Goal: Transaction & Acquisition: Purchase product/service

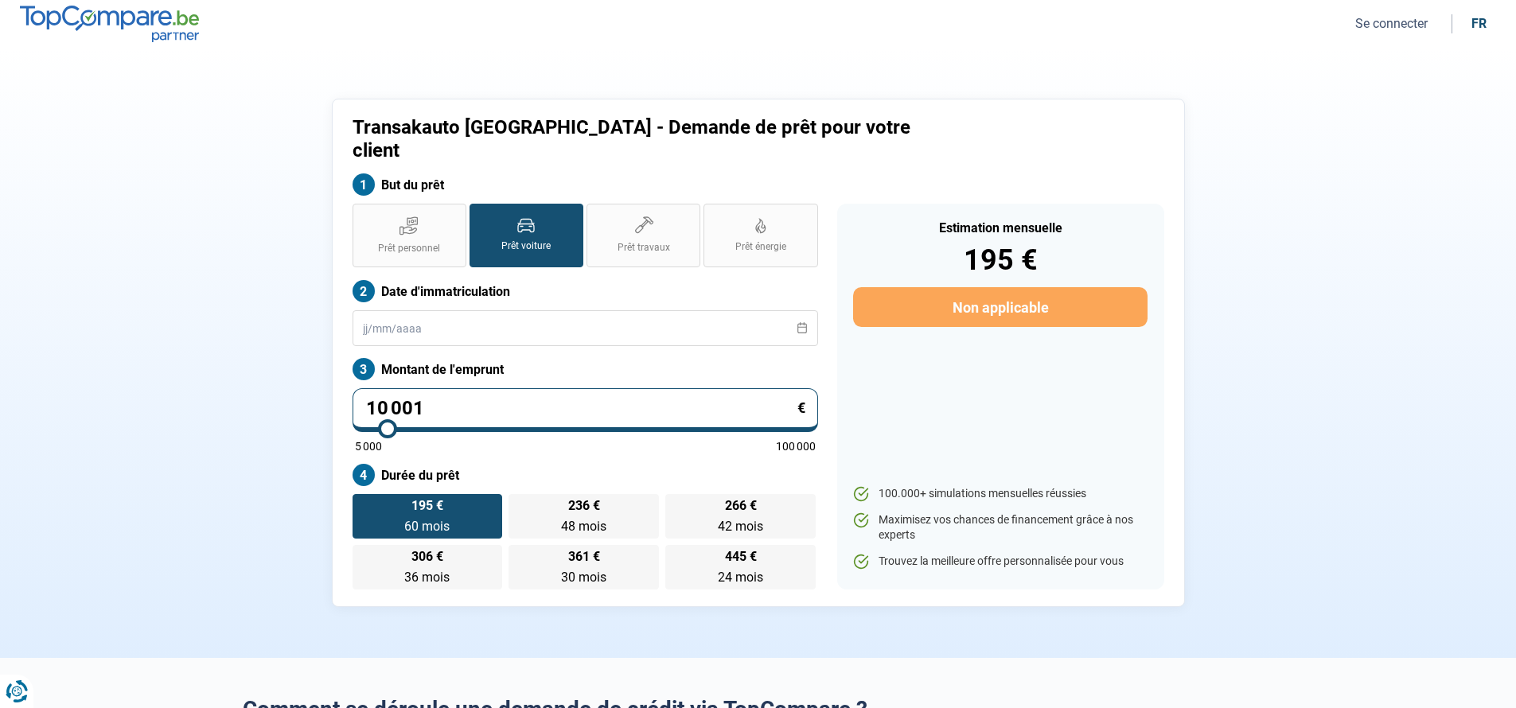
click at [489, 388] on input "10 001" at bounding box center [586, 410] width 466 height 44
click at [464, 310] on input "text" at bounding box center [586, 328] width 466 height 36
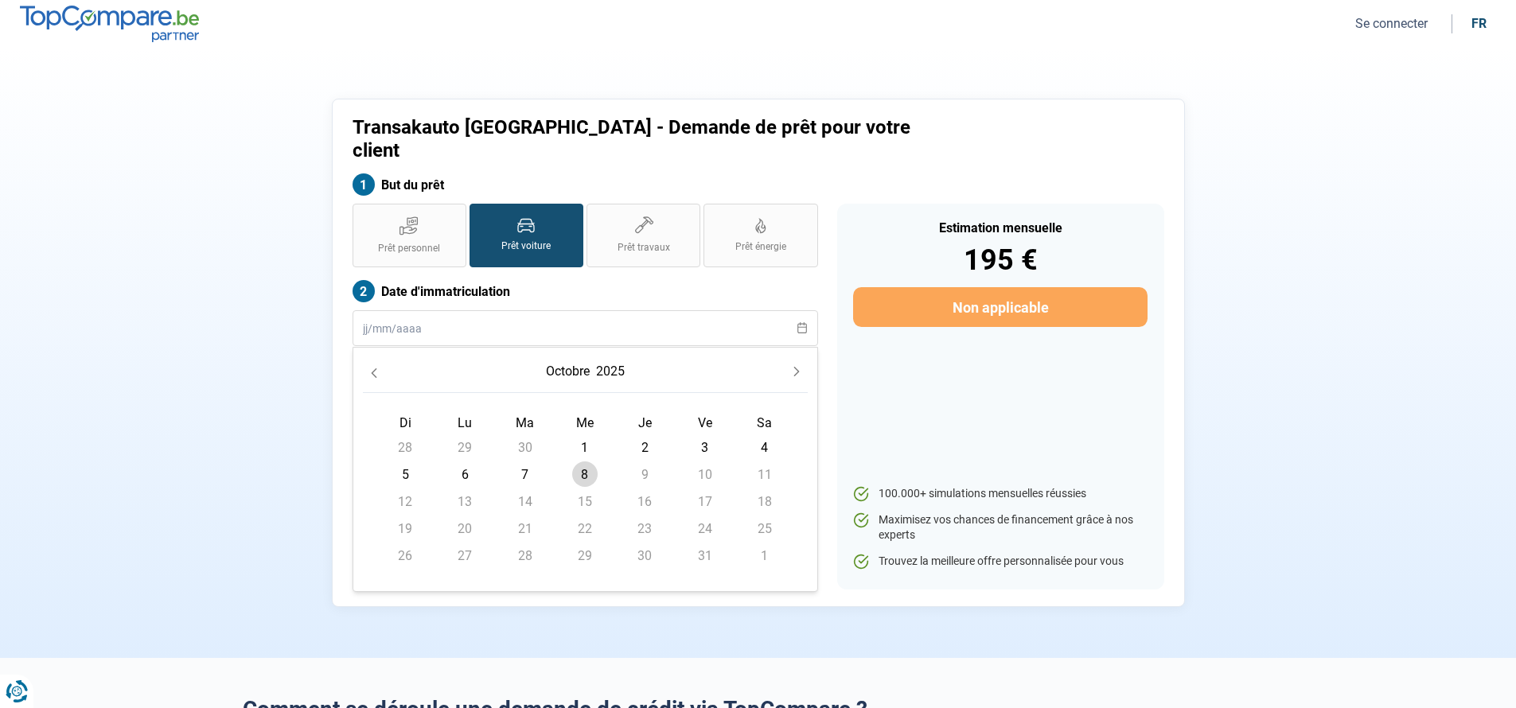
click at [221, 283] on section "Transakauto [GEOGRAPHIC_DATA] - Demande de prêt pour votre client But du prêt P…" at bounding box center [758, 353] width 1516 height 611
click at [437, 310] on input "text" at bounding box center [586, 328] width 466 height 36
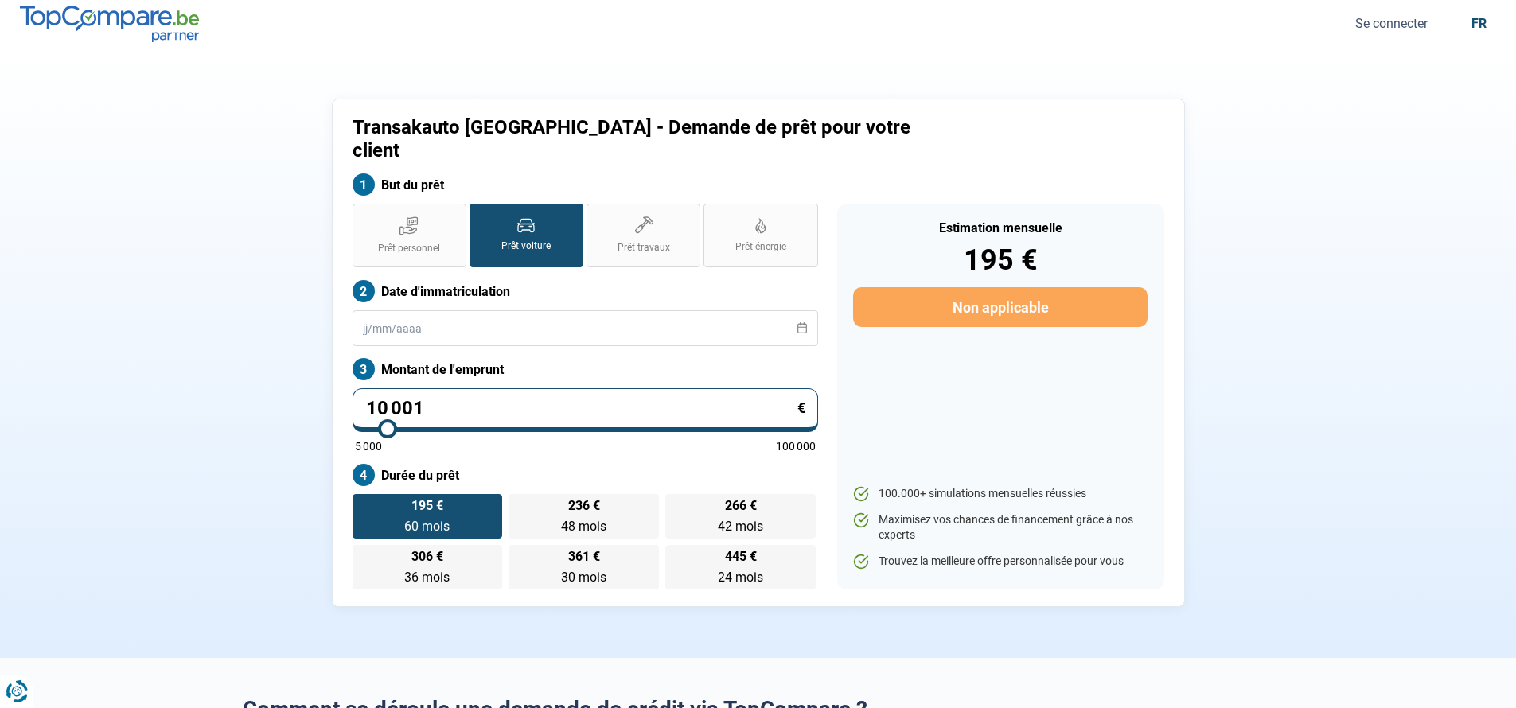
click at [420, 280] on label "Date d'immatriculation" at bounding box center [586, 291] width 466 height 22
click at [472, 388] on input "10 001" at bounding box center [586, 410] width 466 height 44
click at [589, 358] on label "Montant de l'emprunt" at bounding box center [586, 369] width 466 height 22
click at [537, 494] on label "236 € 48 mois 48 mois" at bounding box center [584, 516] width 150 height 45
click at [519, 494] on input "236 € 48 mois 48 mois" at bounding box center [514, 499] width 10 height 10
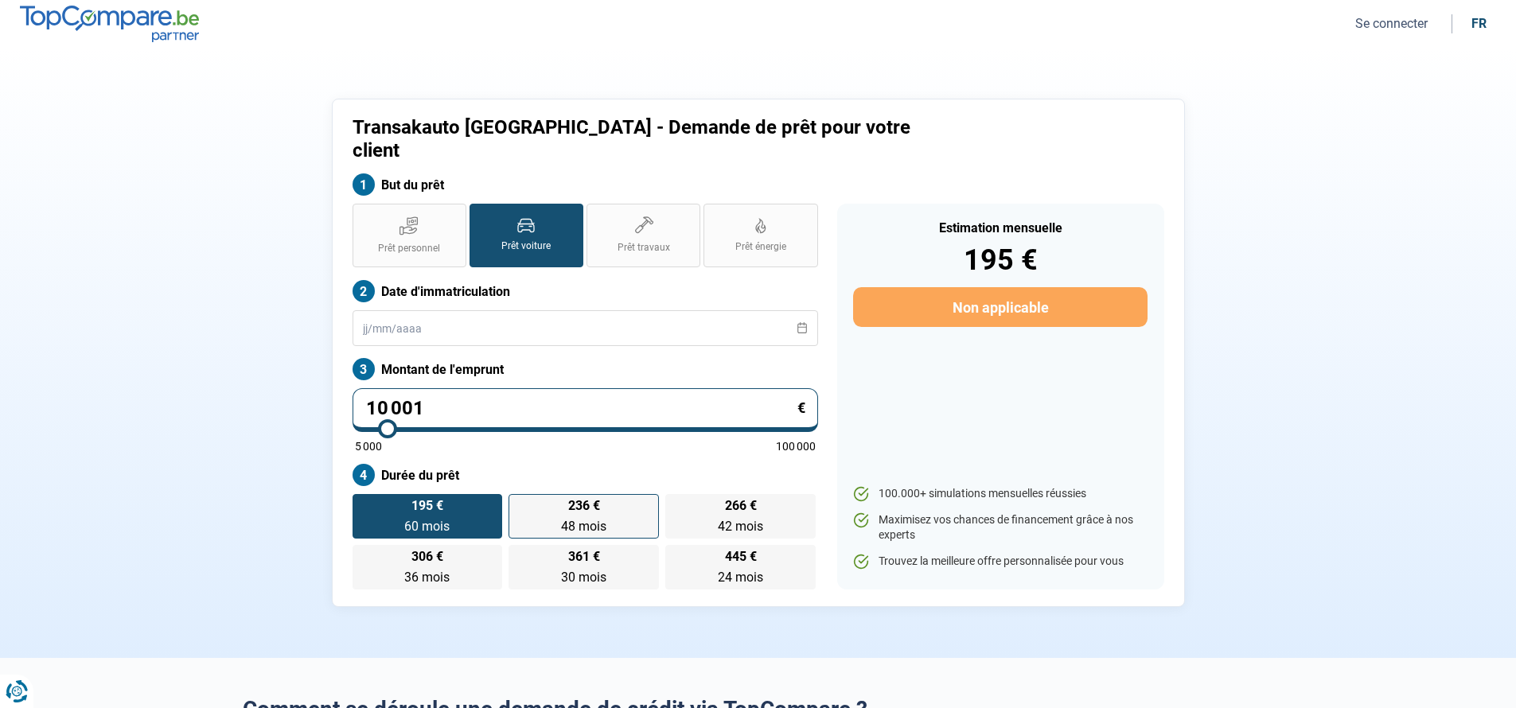
radio input "true"
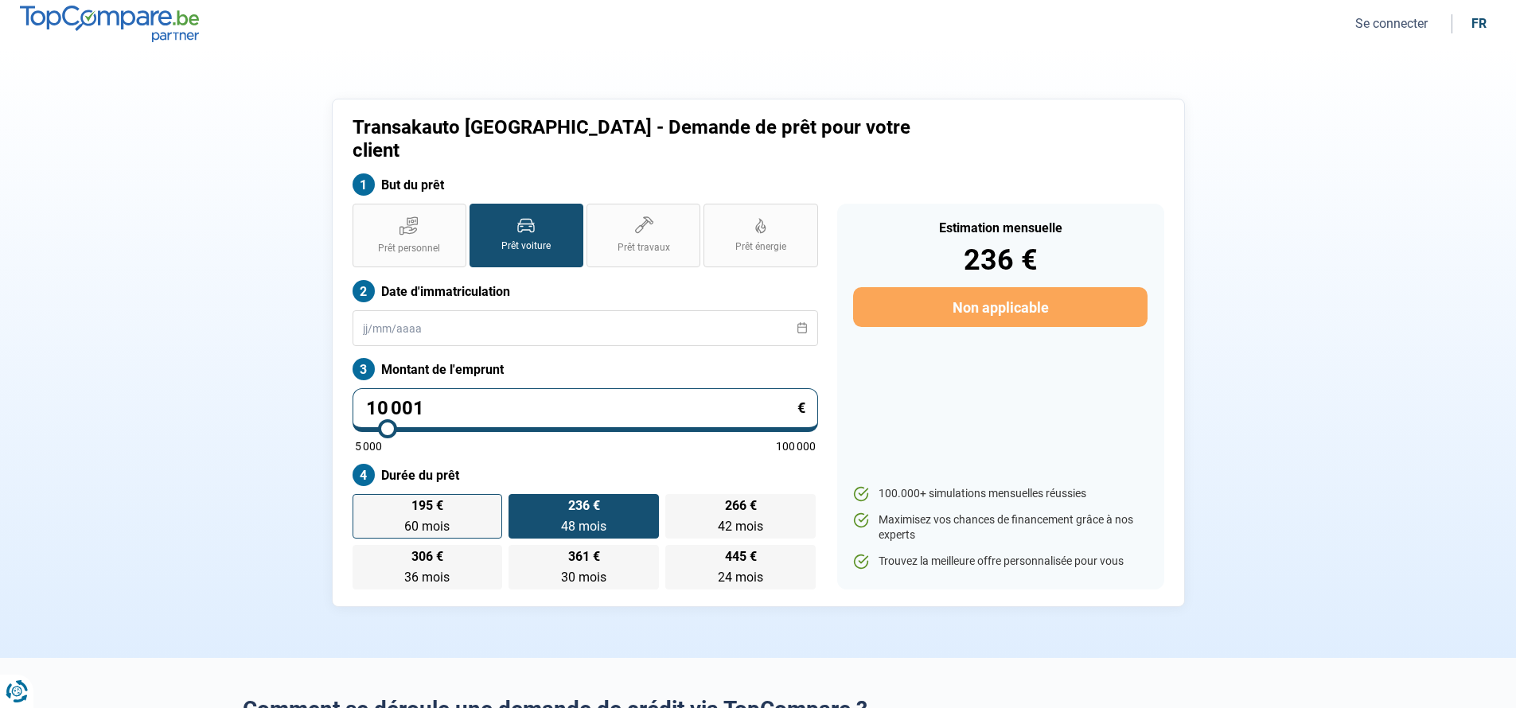
click at [380, 494] on label "195 € 60 mois 60 mois" at bounding box center [428, 516] width 150 height 45
click at [363, 494] on input "195 € 60 mois 60 mois" at bounding box center [358, 499] width 10 height 10
radio input "true"
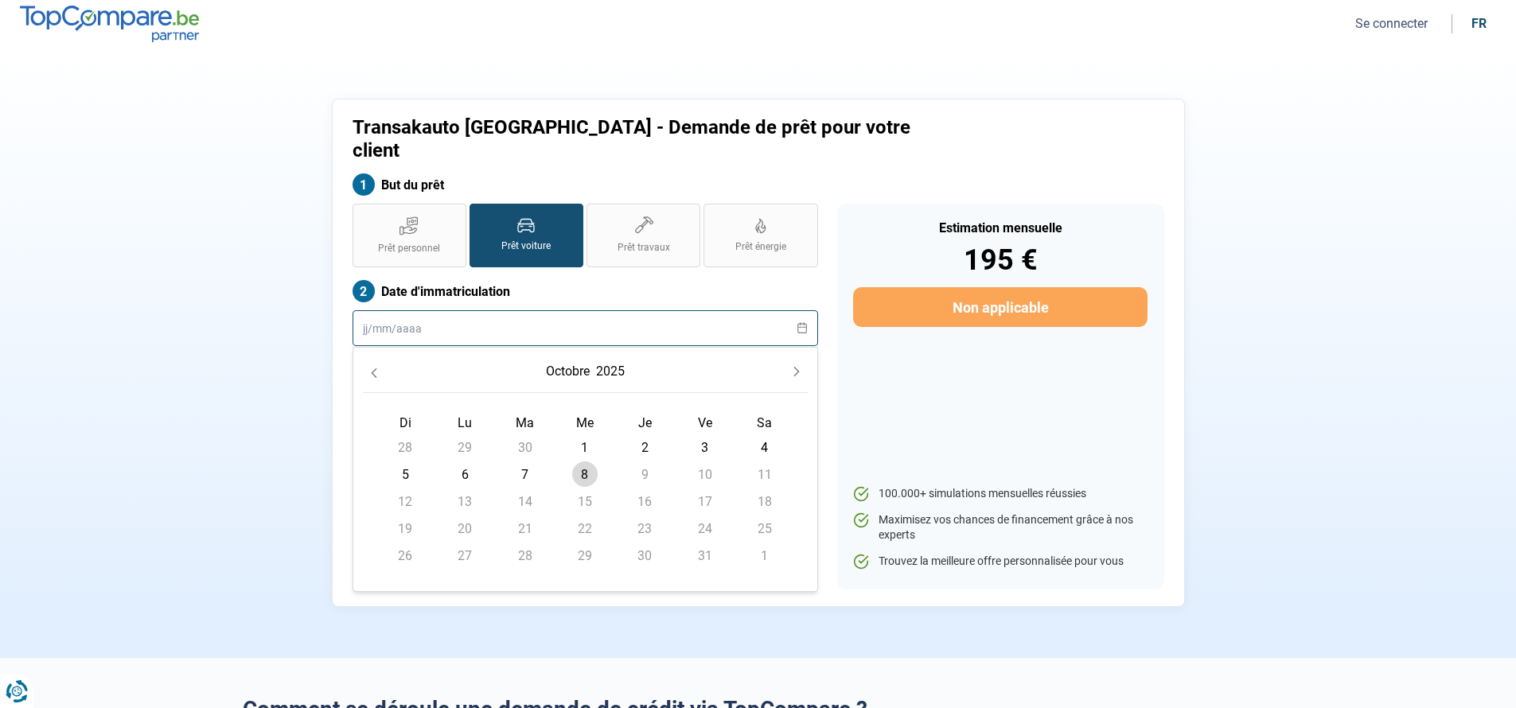
click at [537, 310] on input "text" at bounding box center [586, 328] width 466 height 36
click at [370, 361] on button "Previous Month" at bounding box center [374, 372] width 22 height 22
click at [375, 368] on icon "Previous Month" at bounding box center [374, 373] width 11 height 11
click at [375, 369] on icon "Previous Month" at bounding box center [374, 374] width 6 height 10
click at [367, 310] on input "text" at bounding box center [586, 328] width 466 height 36
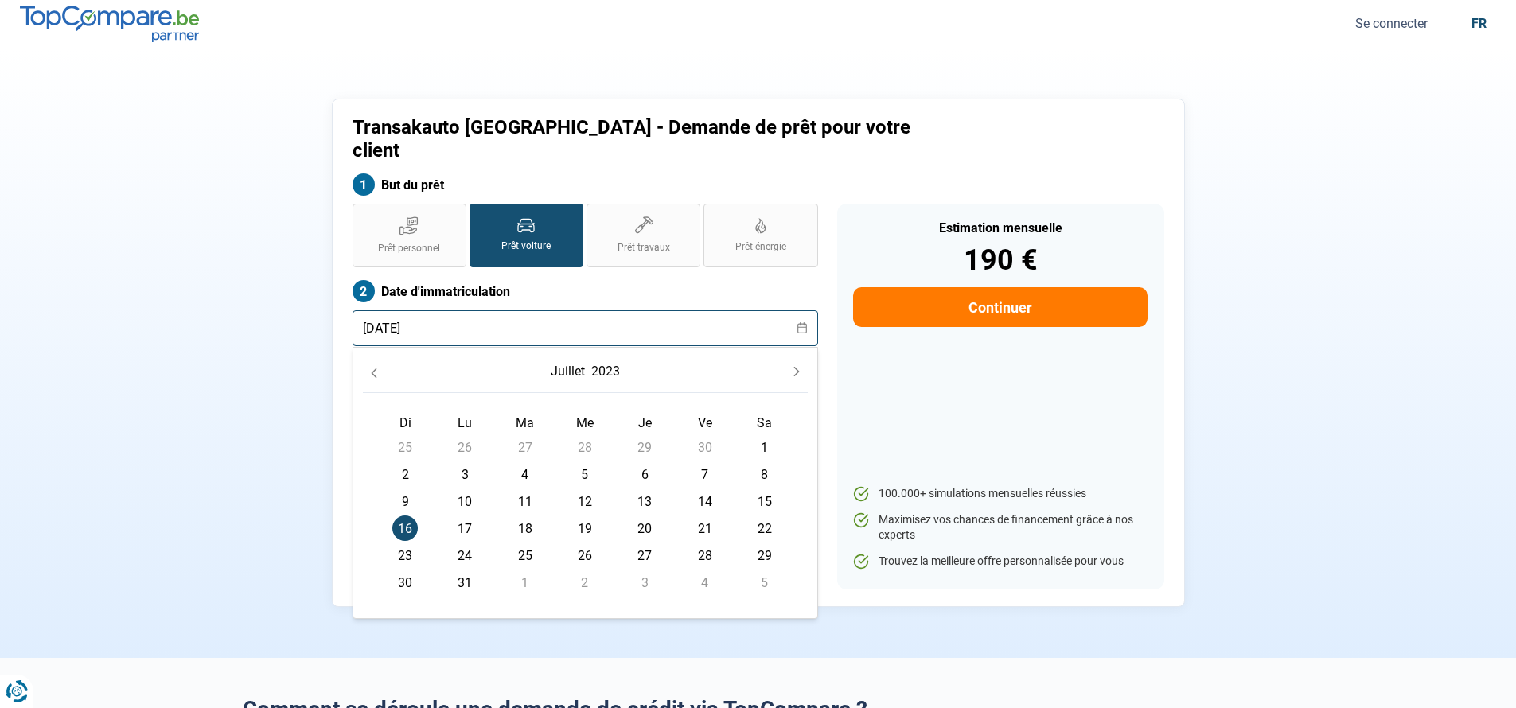
type input "[DATE]"
click at [325, 333] on div "Transakauto [GEOGRAPHIC_DATA] - Demande de prêt pour votre client But du prêt P…" at bounding box center [758, 353] width 1051 height 509
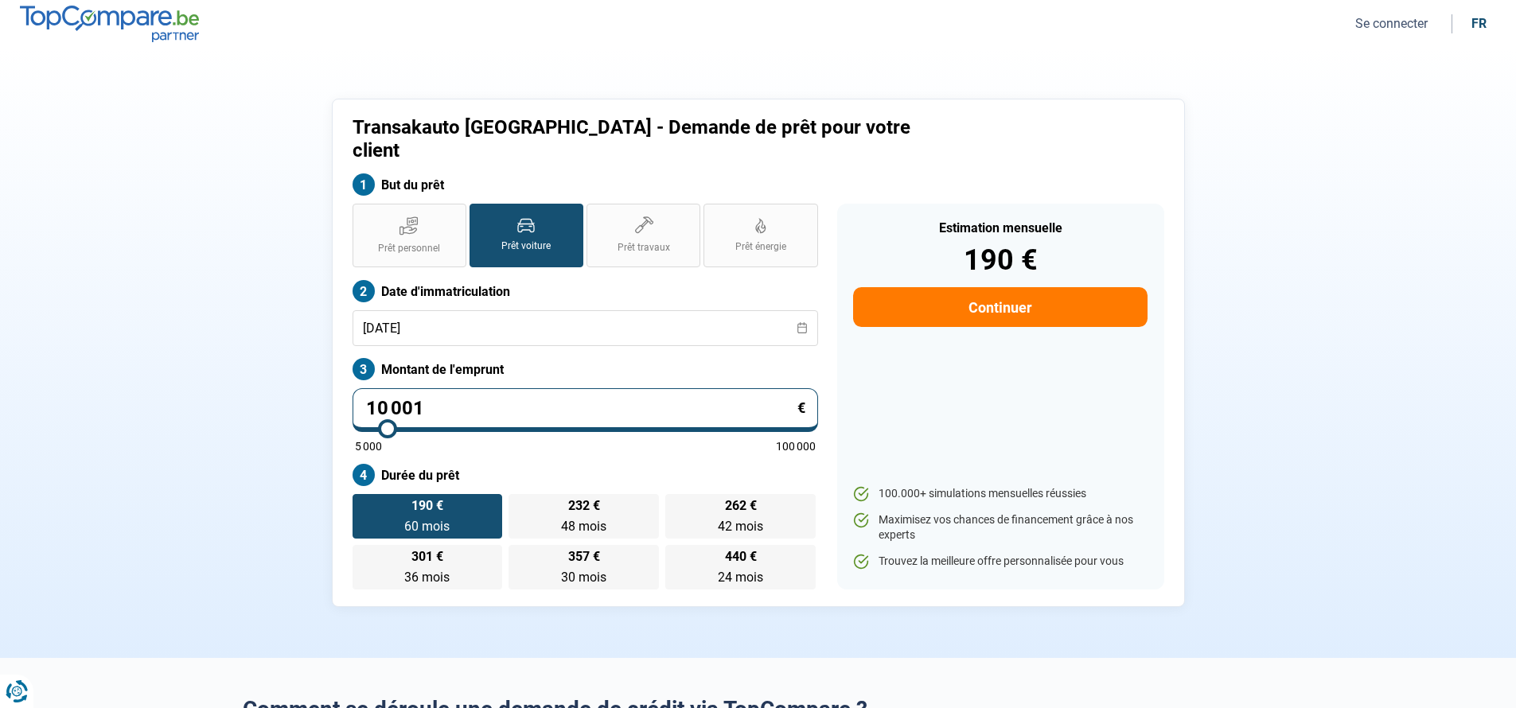
click at [1043, 287] on button "Continuer" at bounding box center [1000, 307] width 294 height 40
select select "32"
